Goal: Task Accomplishment & Management: Use online tool/utility

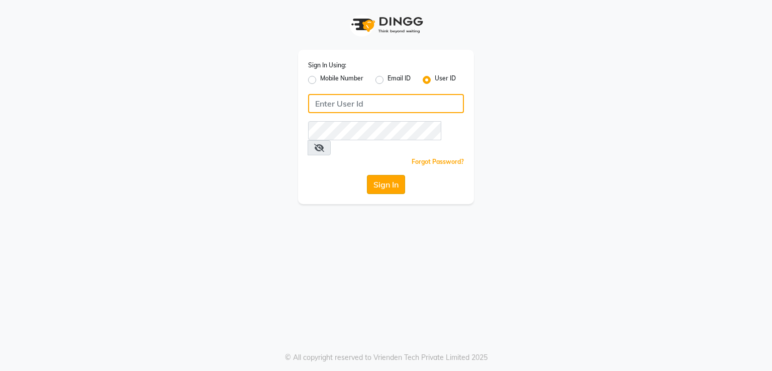
type input "e2691-01"
click at [371, 175] on button "Sign In" at bounding box center [386, 184] width 38 height 19
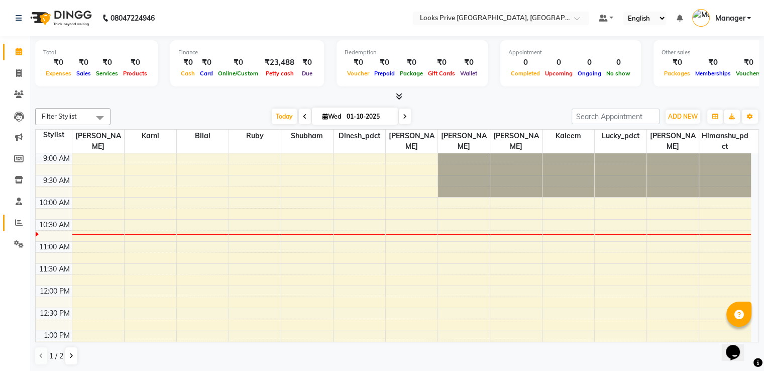
click at [15, 217] on link "Reports" at bounding box center [15, 223] width 24 height 17
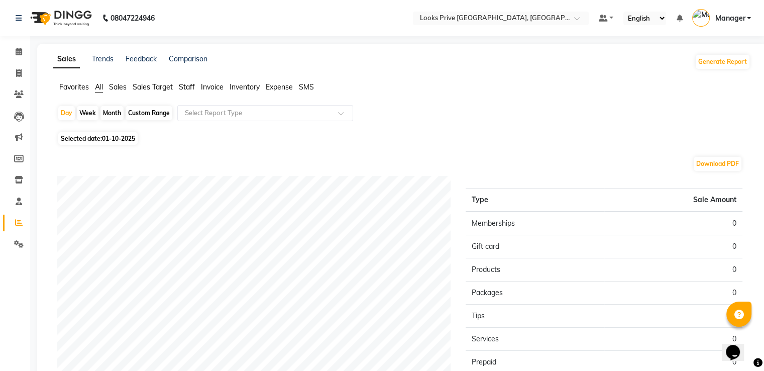
click at [116, 137] on span "01-10-2025" at bounding box center [118, 139] width 33 height 8
select select "10"
select select "2025"
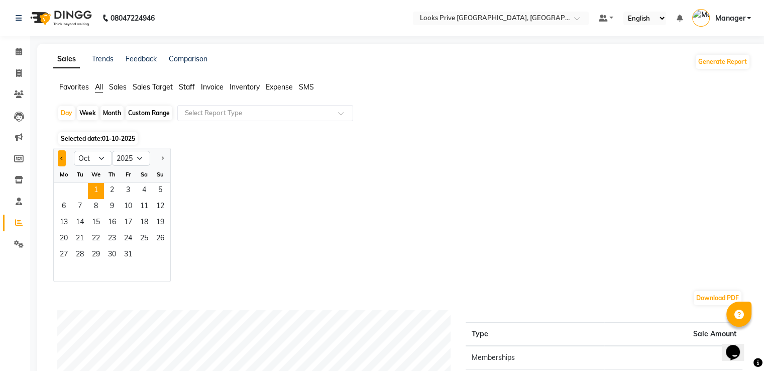
click at [62, 151] on button "Previous month" at bounding box center [62, 158] width 8 height 16
select select "9"
click at [85, 252] on span "30" at bounding box center [80, 255] width 16 height 16
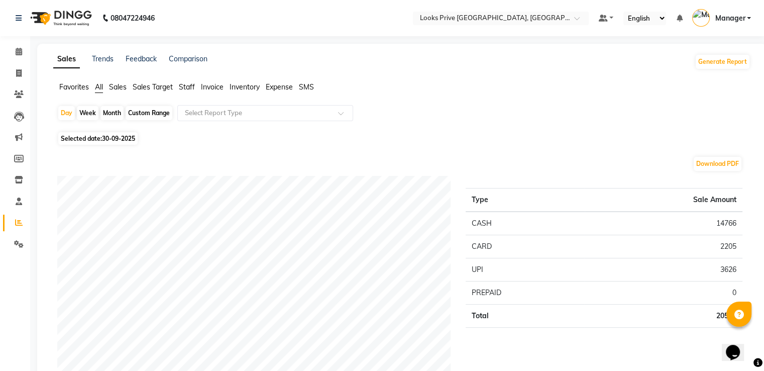
click at [183, 85] on span "Staff" at bounding box center [187, 86] width 16 height 9
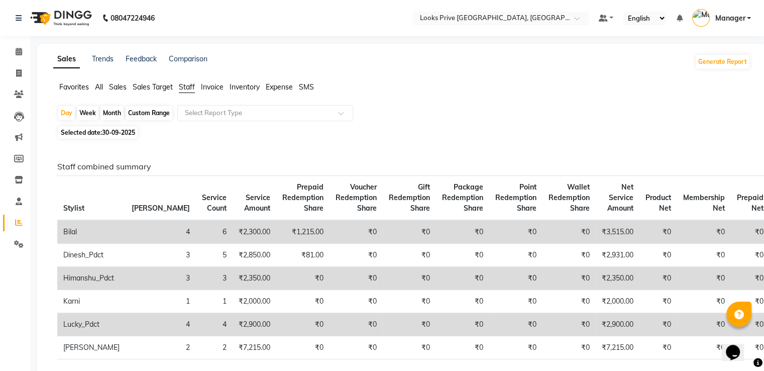
click at [97, 85] on span "All" at bounding box center [99, 86] width 8 height 9
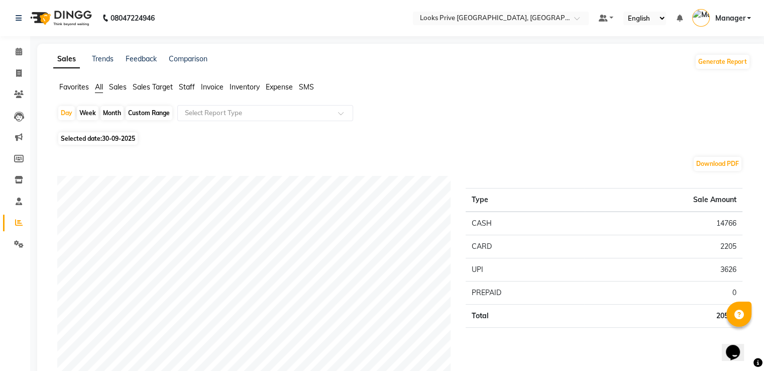
click at [188, 85] on span "Staff" at bounding box center [187, 86] width 16 height 9
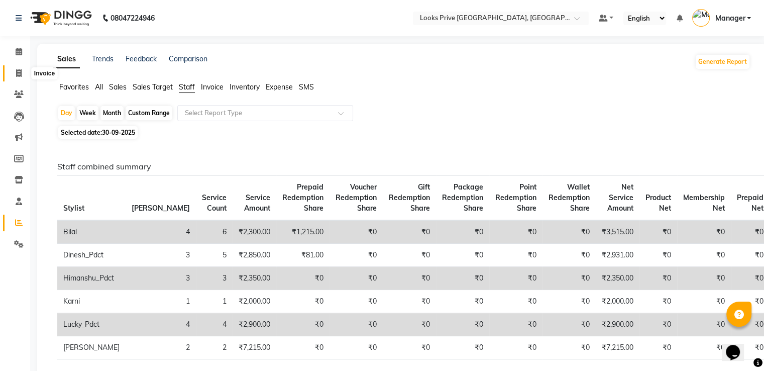
click at [16, 76] on icon at bounding box center [19, 73] width 6 height 8
select select "service"
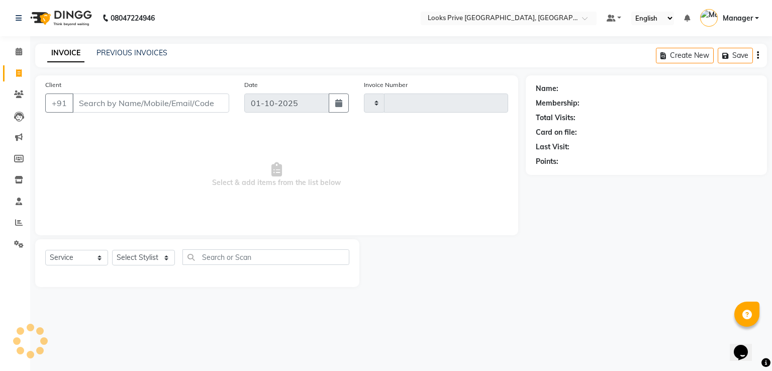
type input "3468"
select select "6205"
click at [22, 48] on span at bounding box center [19, 52] width 18 height 12
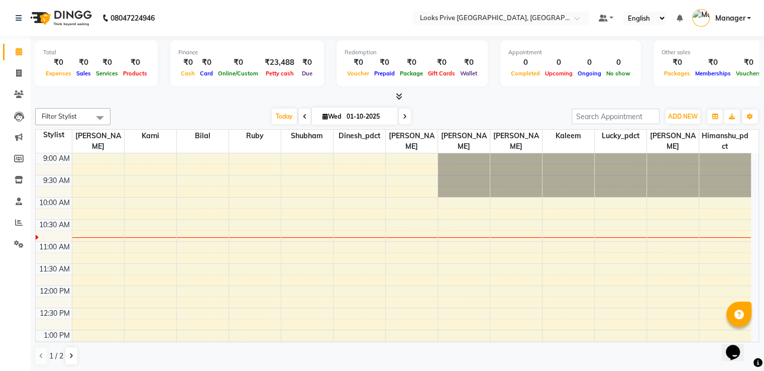
click at [303, 116] on icon at bounding box center [305, 117] width 4 height 6
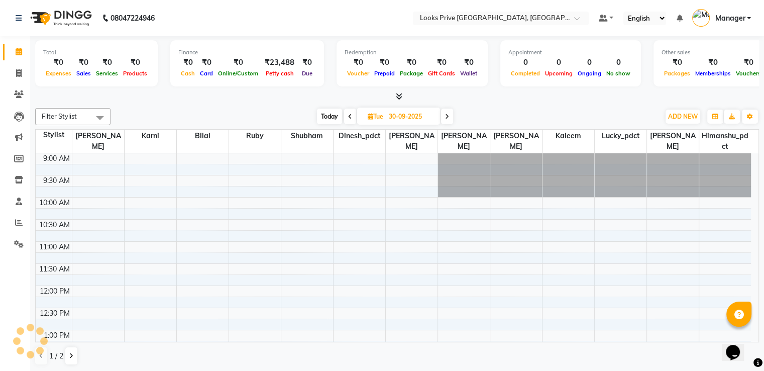
scroll to position [44, 0]
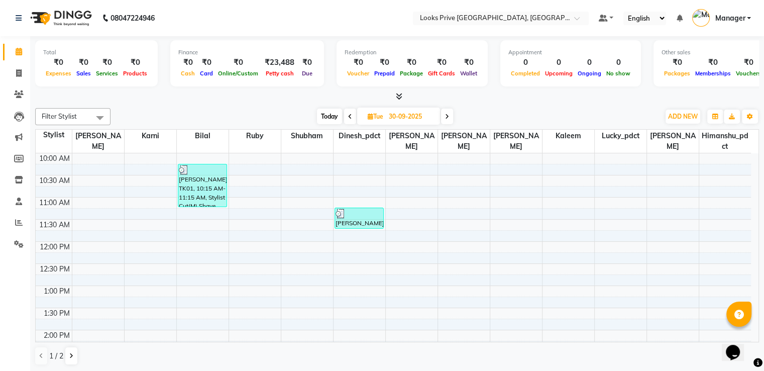
click at [399, 94] on icon at bounding box center [399, 96] width 7 height 8
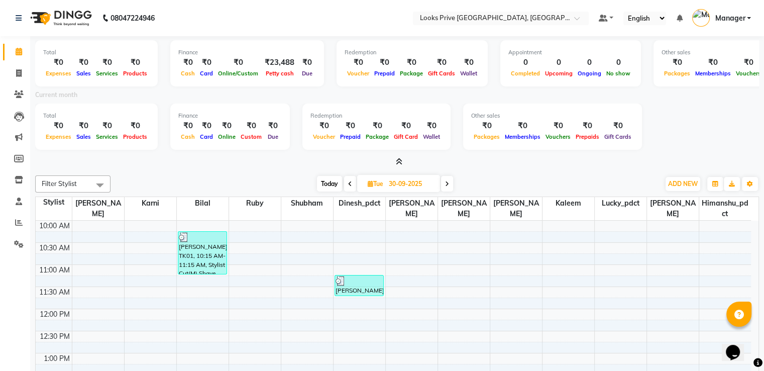
click at [450, 181] on span at bounding box center [447, 184] width 12 height 16
type input "01-10-2025"
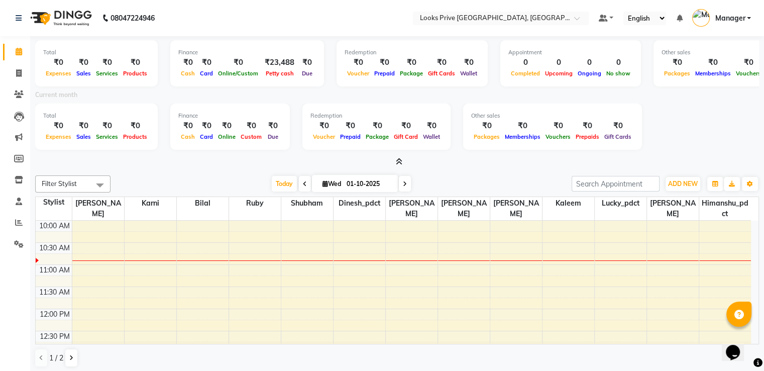
click at [398, 159] on icon at bounding box center [399, 162] width 7 height 8
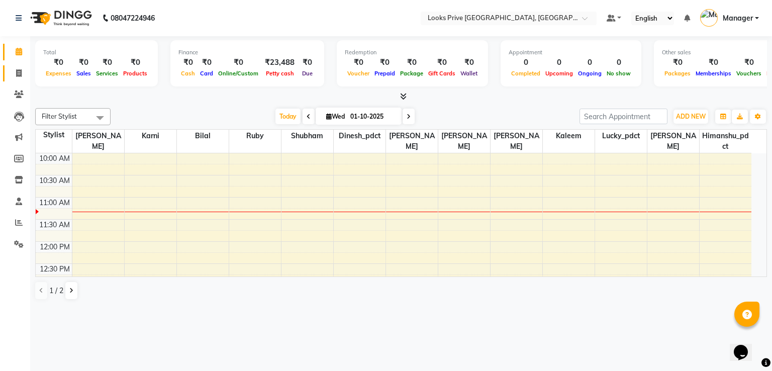
click at [17, 69] on icon at bounding box center [19, 73] width 6 height 8
select select "service"
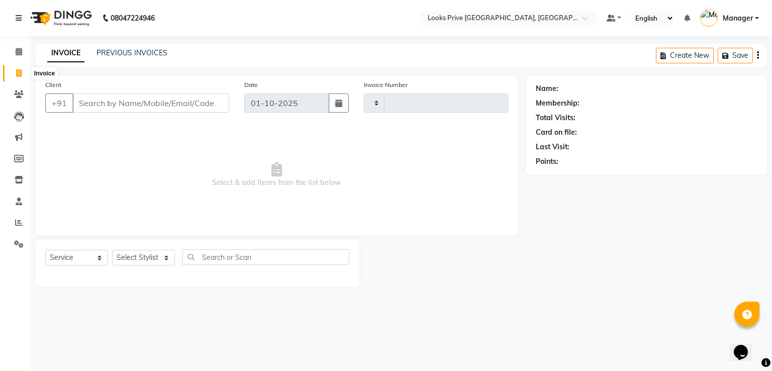
type input "3468"
select select "6205"
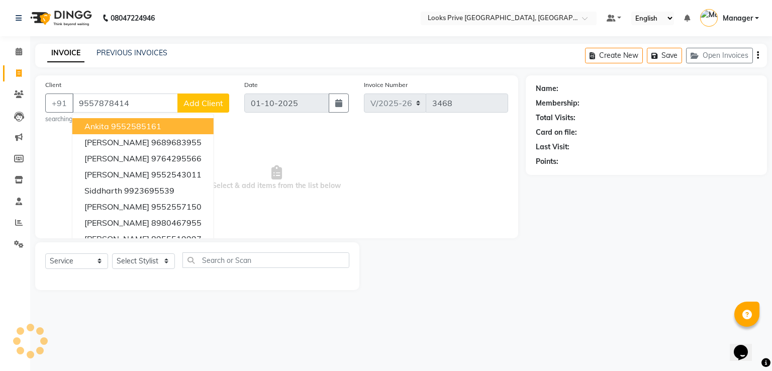
type input "9557878414"
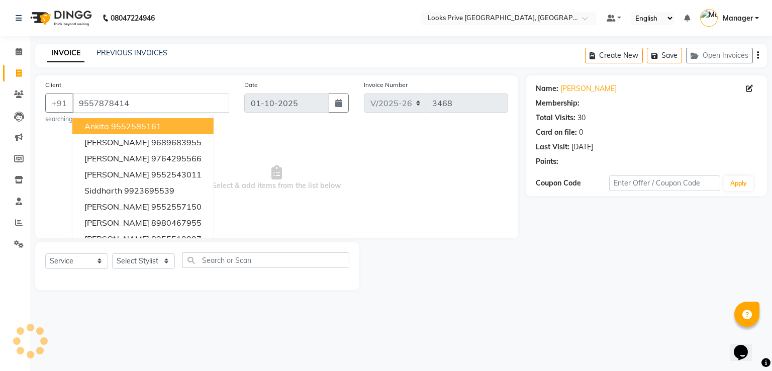
select select "1: Object"
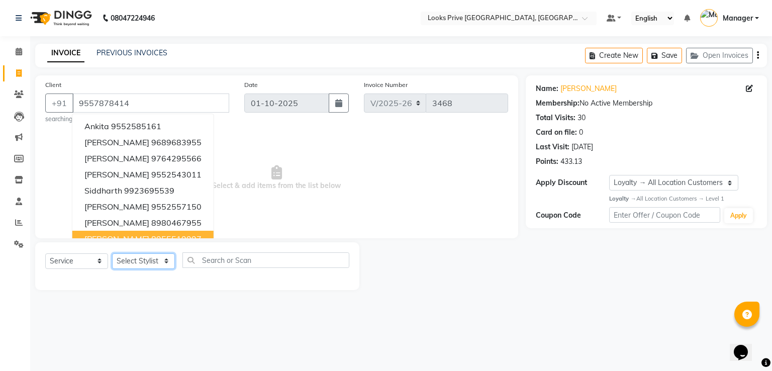
drag, startPoint x: 143, startPoint y: 265, endPoint x: 146, endPoint y: 255, distance: 11.1
click at [143, 265] on select "Select Stylist A2R_Master [PERSON_NAME] [PERSON_NAME] Dinesh_pdct Himanshu_pdct…" at bounding box center [143, 261] width 63 height 16
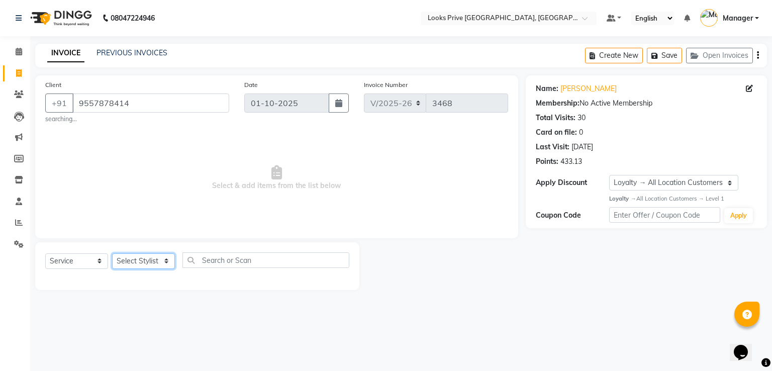
select select "45664"
click at [112, 254] on select "Select Stylist A2R_Master [PERSON_NAME] [PERSON_NAME] Dinesh_pdct Himanshu_pdct…" at bounding box center [143, 261] width 63 height 16
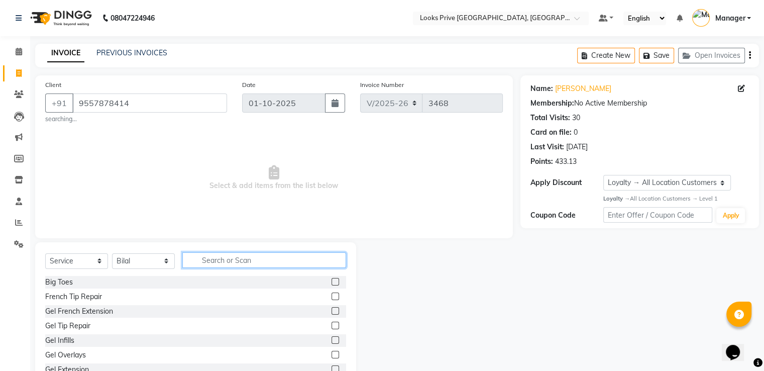
click at [235, 258] on input "text" at bounding box center [264, 260] width 164 height 16
type input "sty"
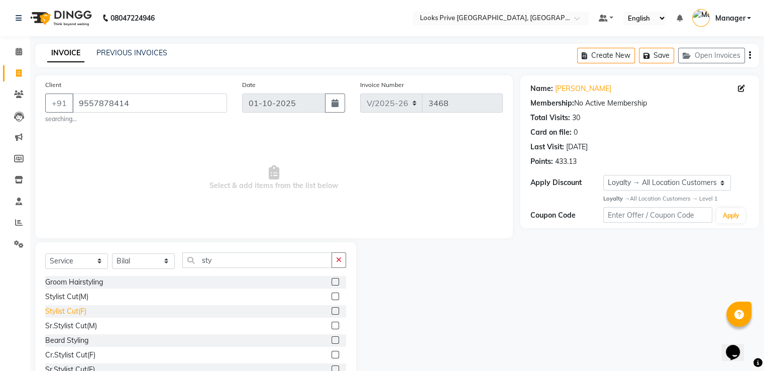
click at [63, 307] on div "Stylist Cut(F)" at bounding box center [65, 311] width 41 height 11
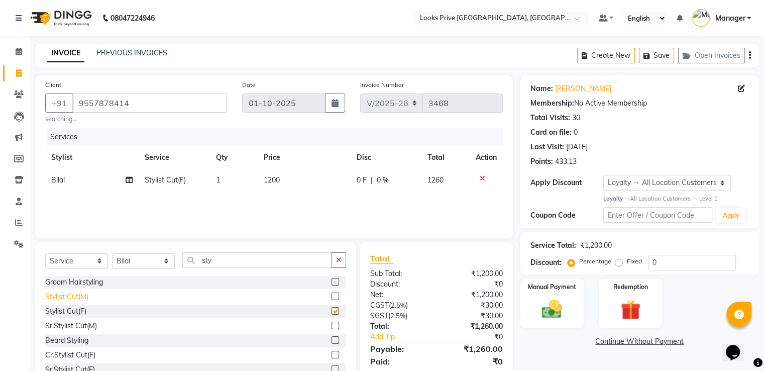
checkbox input "false"
click at [68, 298] on div "Stylist Cut(M)" at bounding box center [66, 296] width 43 height 11
checkbox input "false"
click at [480, 177] on icon at bounding box center [483, 178] width 6 height 7
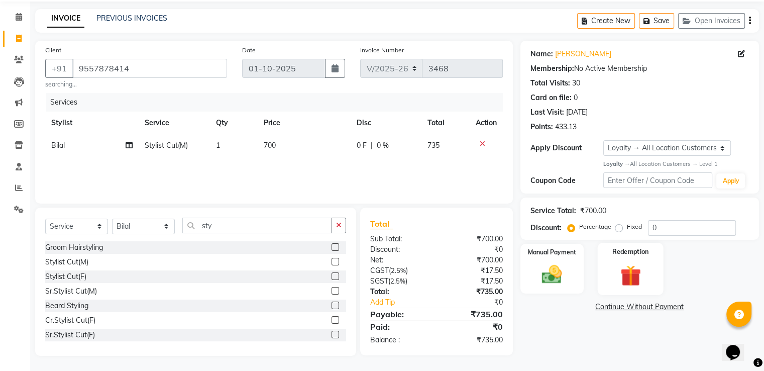
scroll to position [35, 0]
click at [556, 285] on img at bounding box center [552, 274] width 34 height 24
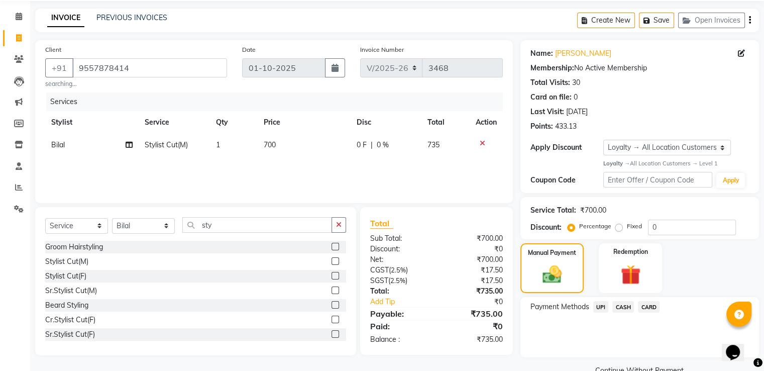
click at [598, 303] on span "UPI" at bounding box center [601, 307] width 16 height 12
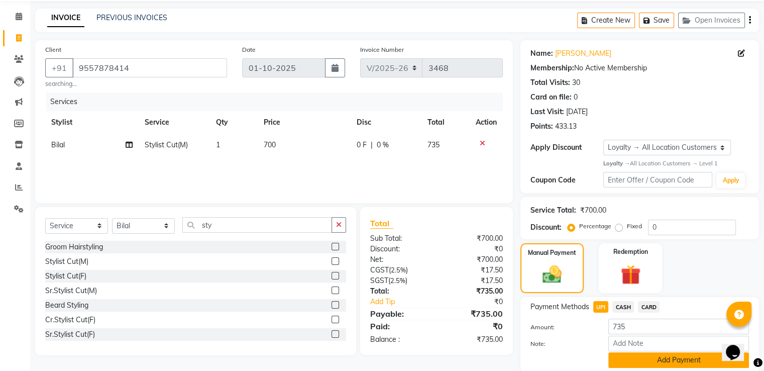
click at [649, 362] on button "Add Payment" at bounding box center [678, 360] width 141 height 16
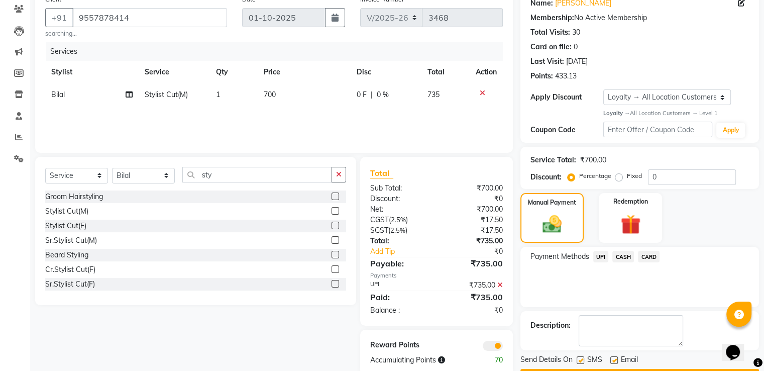
scroll to position [114, 0]
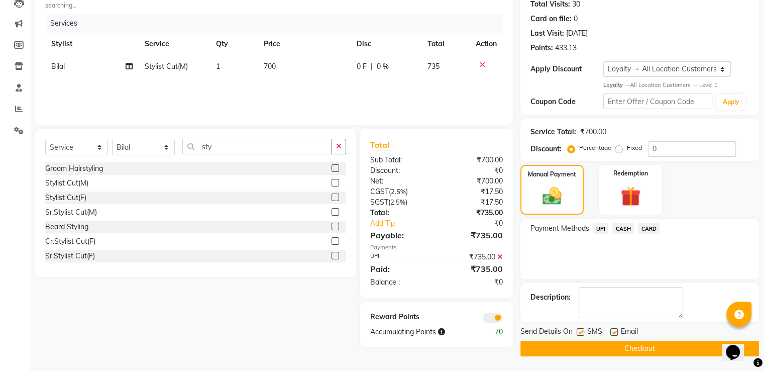
click at [562, 343] on button "Checkout" at bounding box center [640, 349] width 239 height 16
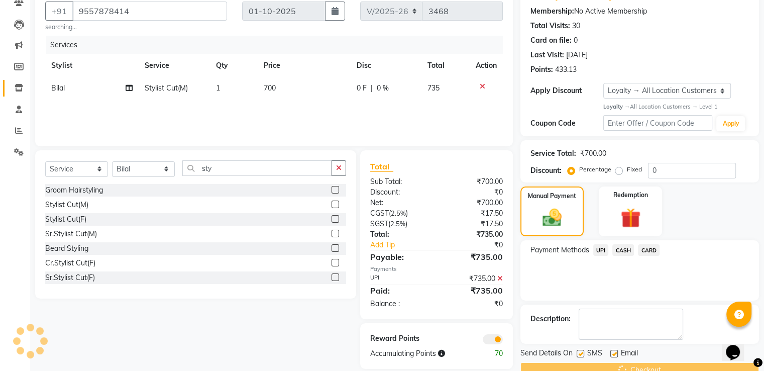
scroll to position [63, 0]
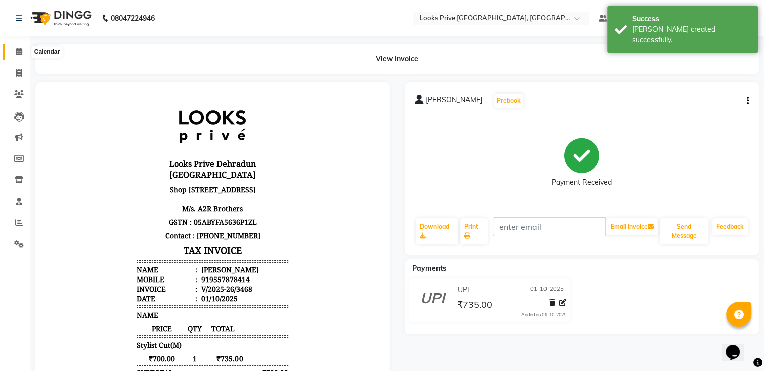
click at [17, 48] on icon at bounding box center [19, 52] width 7 height 8
